Goal: Task Accomplishment & Management: Manage account settings

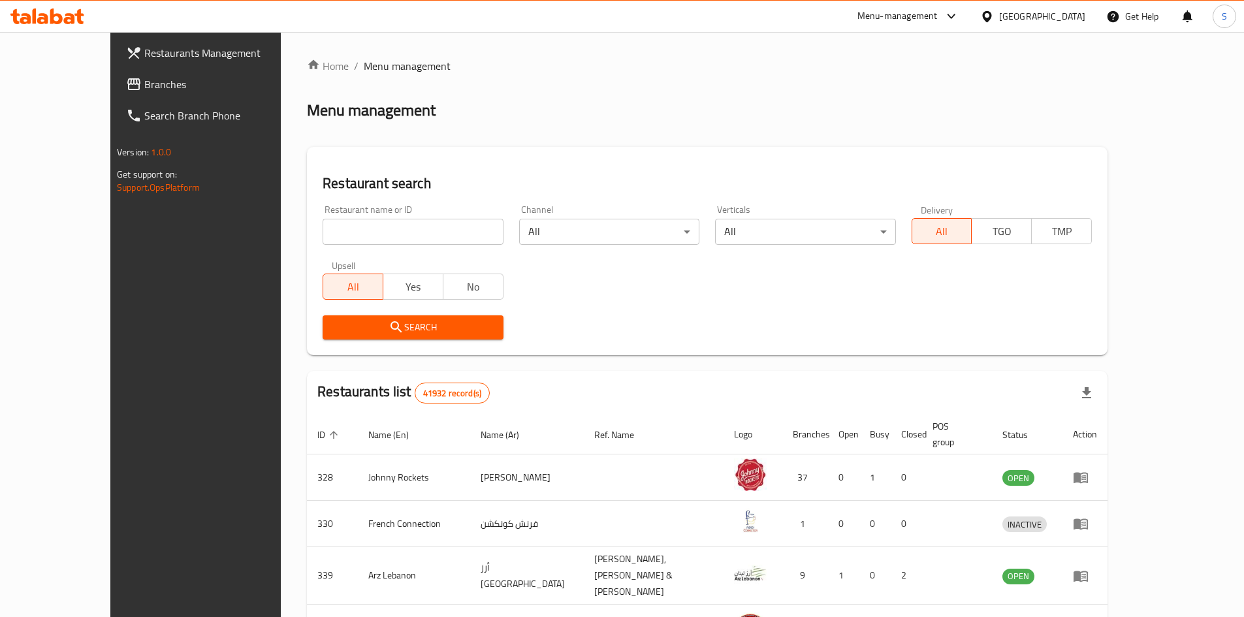
click at [929, 31] on div "Menu-management" at bounding box center [908, 16] width 123 height 31
click at [939, 14] on div at bounding box center [949, 16] width 22 height 16
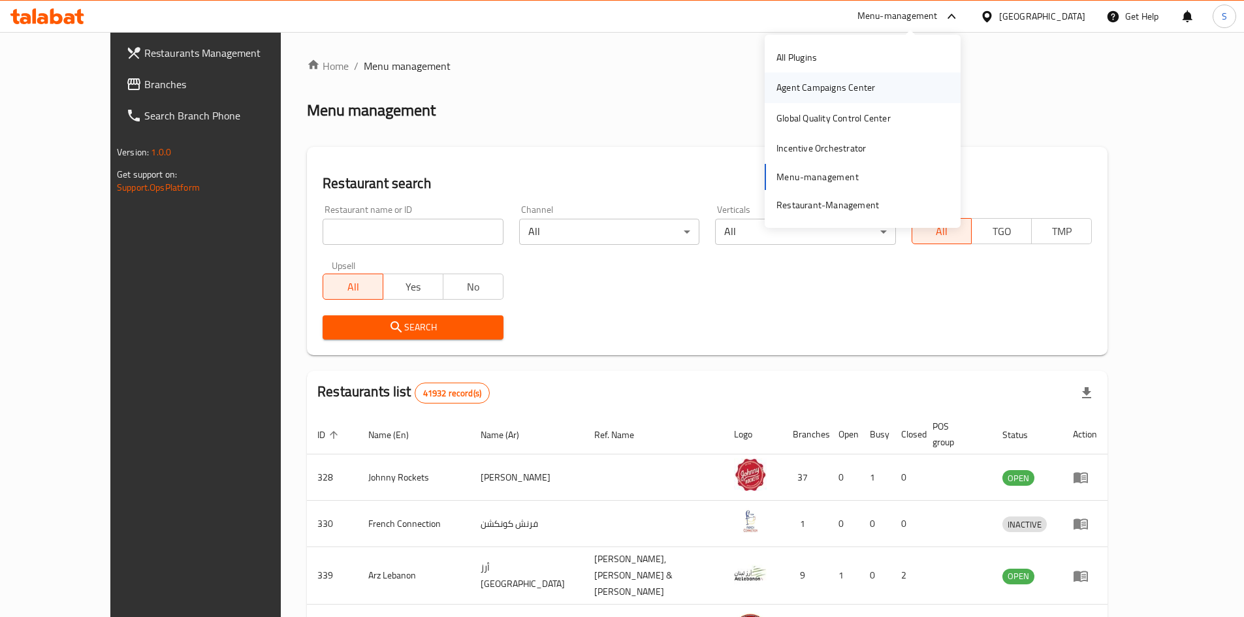
click at [843, 98] on div "Agent Campaigns Center" at bounding box center [826, 87] width 120 height 30
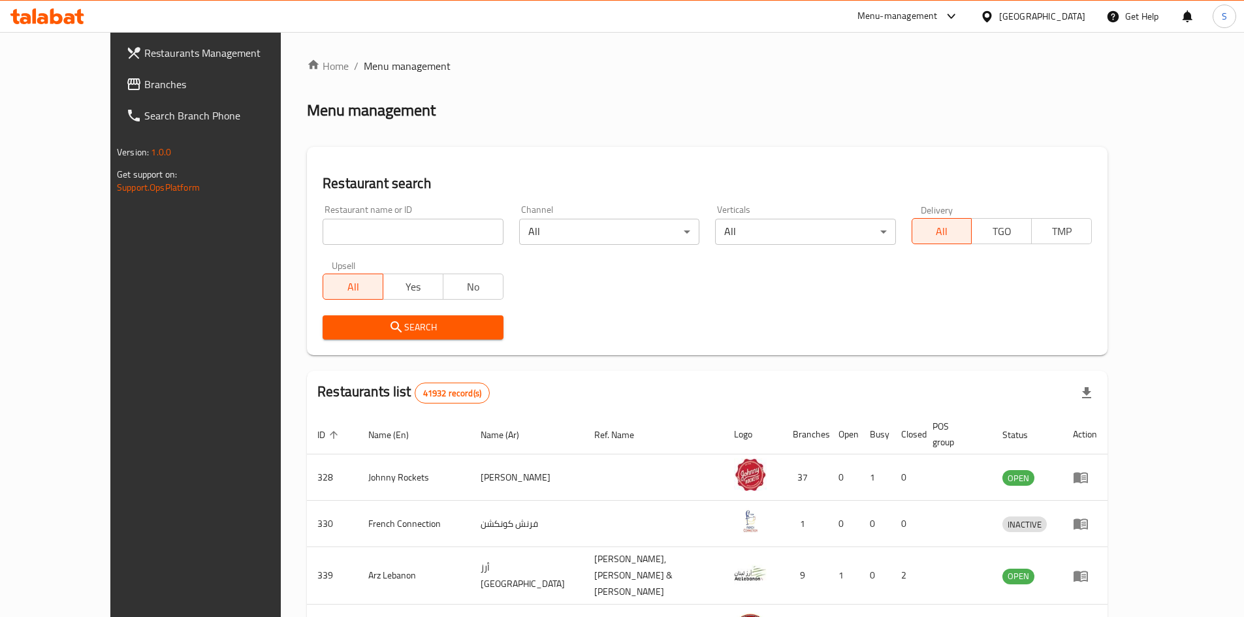
click at [323, 231] on input "search" at bounding box center [413, 232] width 180 height 26
click at [352, 230] on input "search" at bounding box center [413, 232] width 180 height 26
paste input "711281"
type input "711281"
click at [144, 79] on span "Branches" at bounding box center [225, 84] width 163 height 16
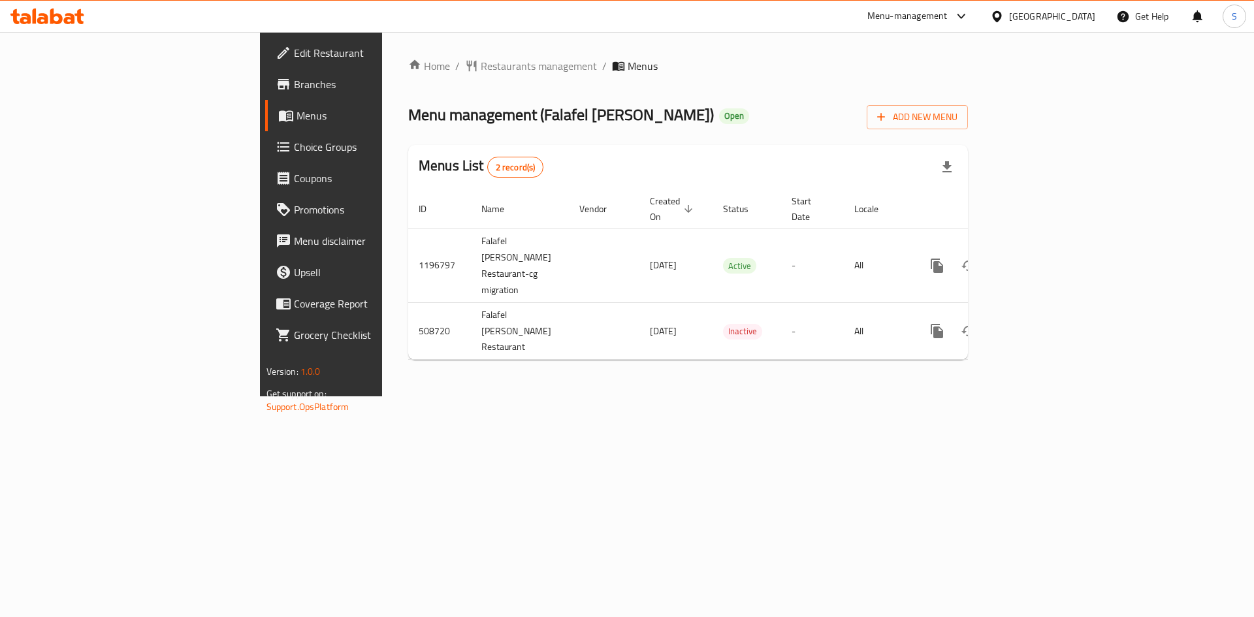
click at [294, 150] on span "Choice Groups" at bounding box center [376, 147] width 165 height 16
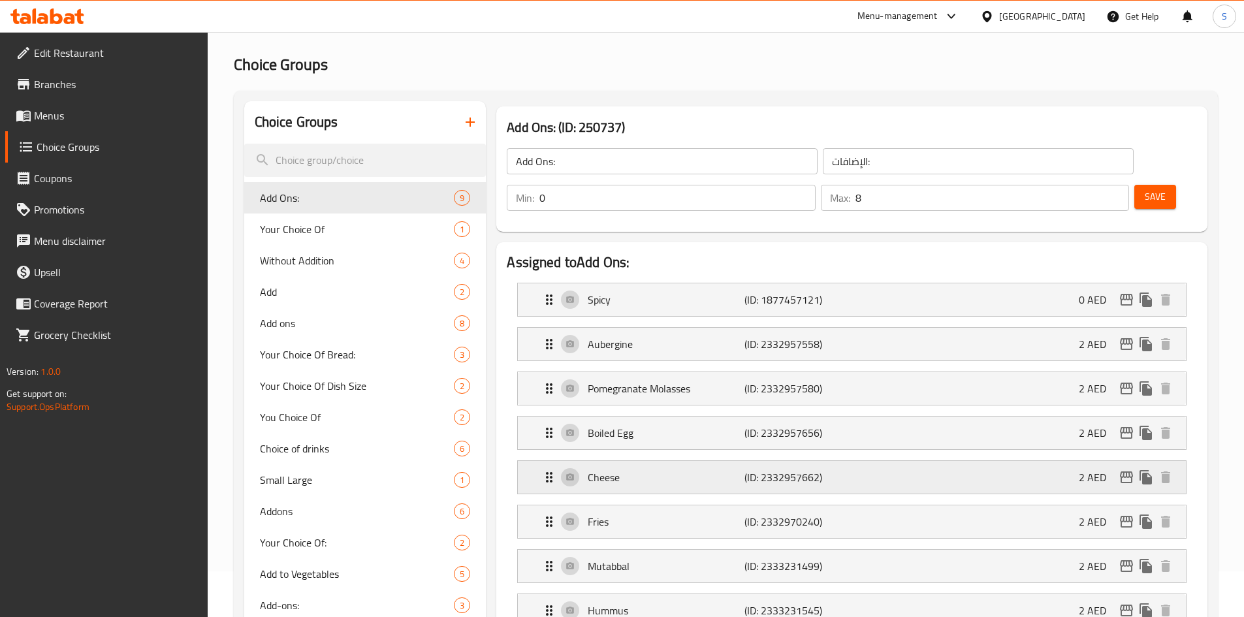
scroll to position [131, 0]
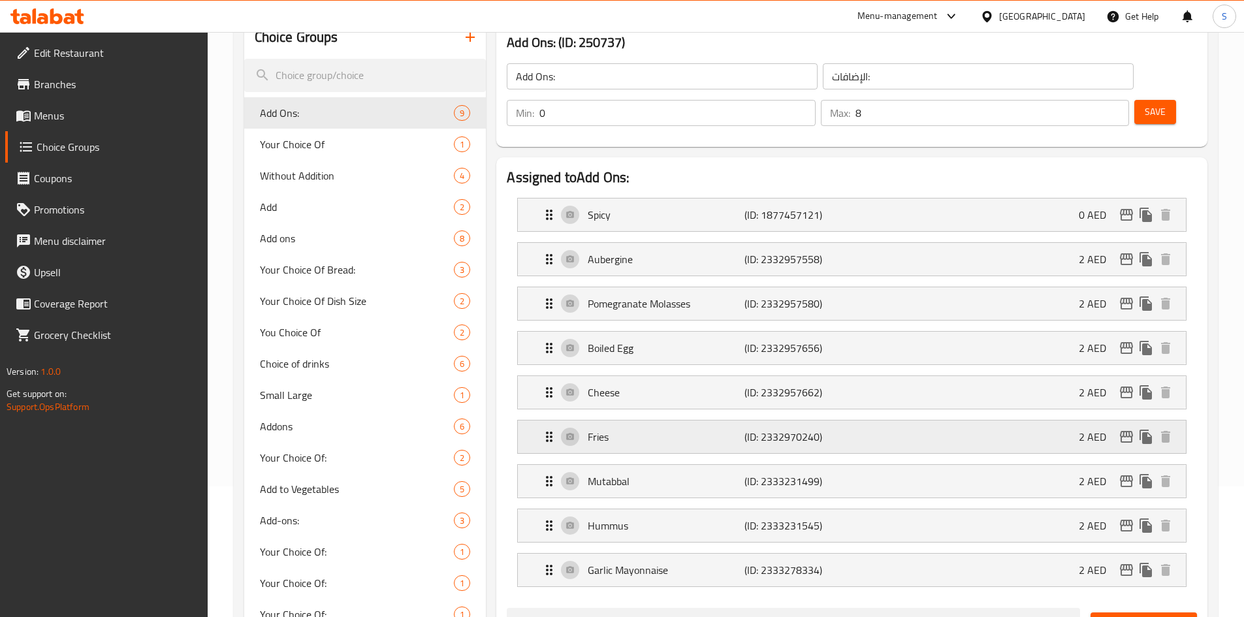
click at [678, 429] on p "Fries" at bounding box center [666, 437] width 156 height 16
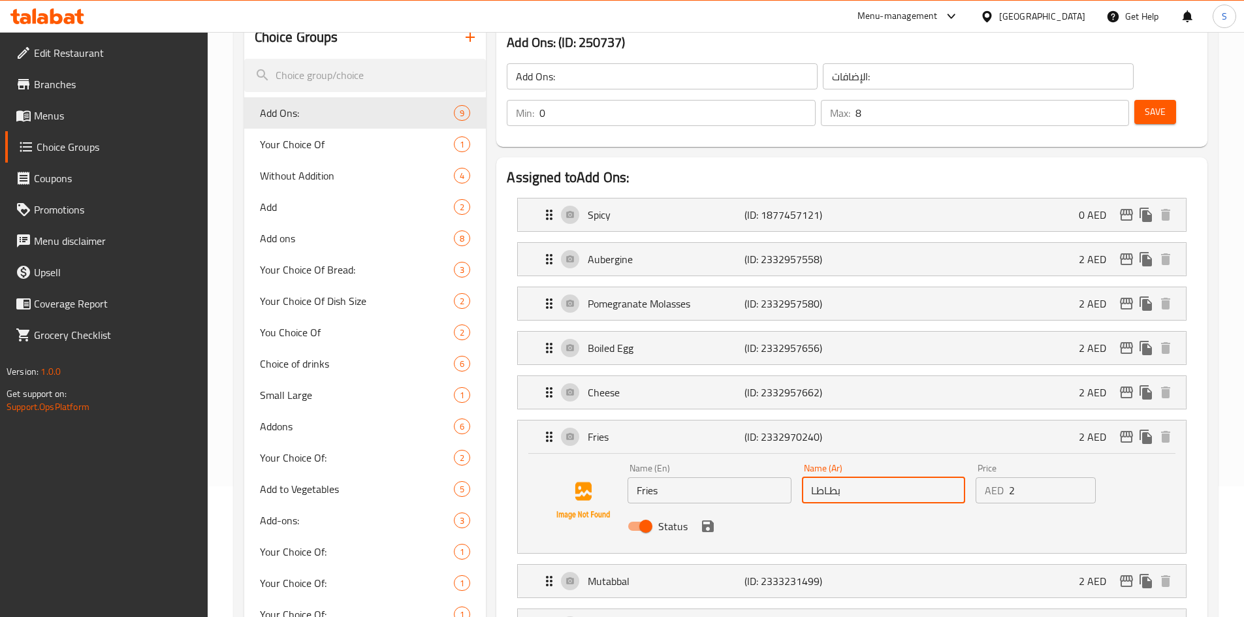
drag, startPoint x: 816, startPoint y: 453, endPoint x: 777, endPoint y: 455, distance: 38.6
click at [777, 458] on div "Name (En) Fries Name (En) Name (Ar) بطـاطـا Name (Ar) Price AED 2 Price Status" at bounding box center [883, 501] width 522 height 86
click at [711, 509] on div "Status" at bounding box center [883, 526] width 522 height 35
click at [707, 519] on icon "save" at bounding box center [708, 527] width 16 height 16
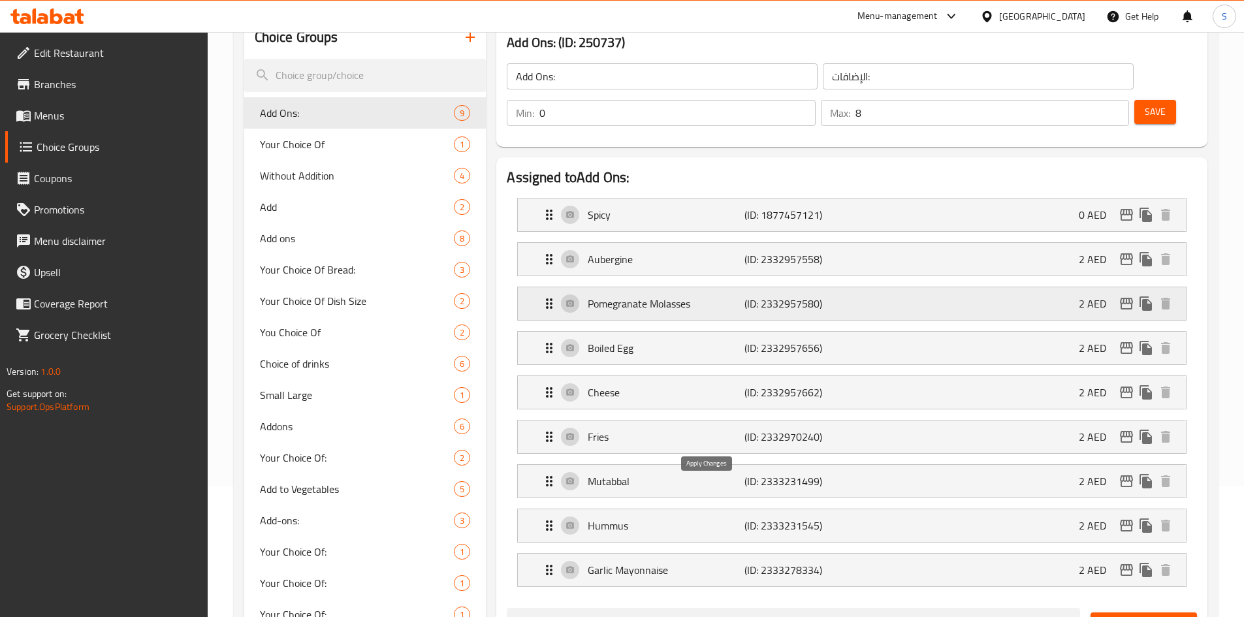
type input "بطـاطس مقلية"
click at [1150, 100] on button "Save" at bounding box center [1155, 112] width 42 height 24
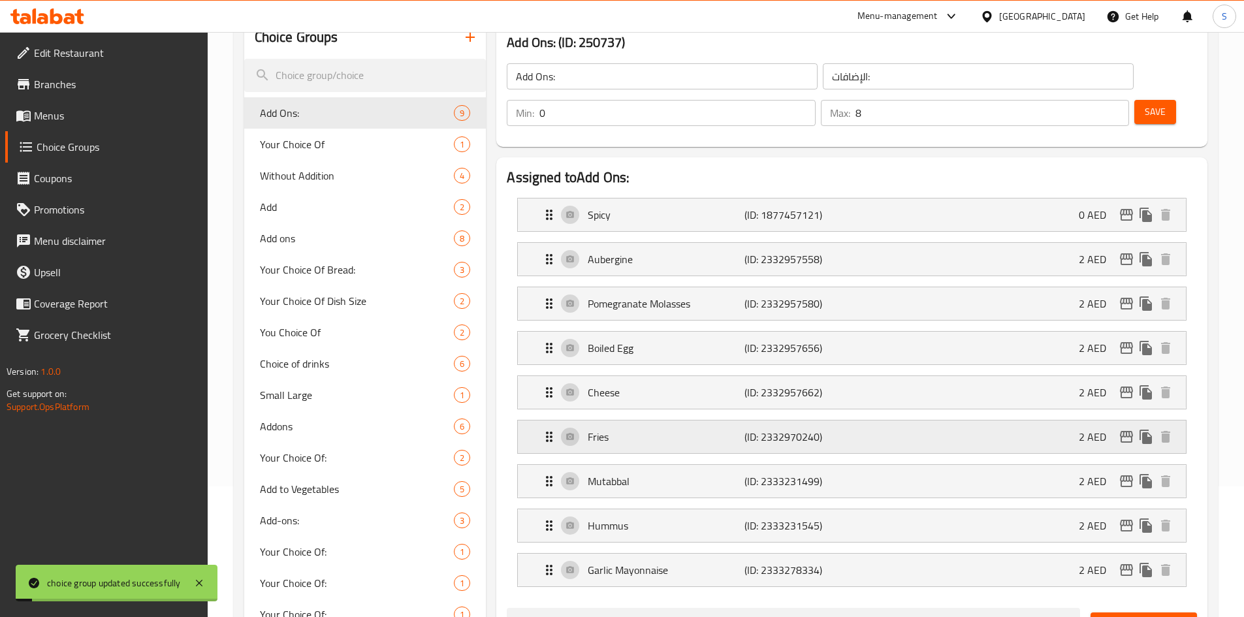
click at [712, 429] on p "Fries" at bounding box center [666, 437] width 156 height 16
